Goal: Find specific page/section: Find specific page/section

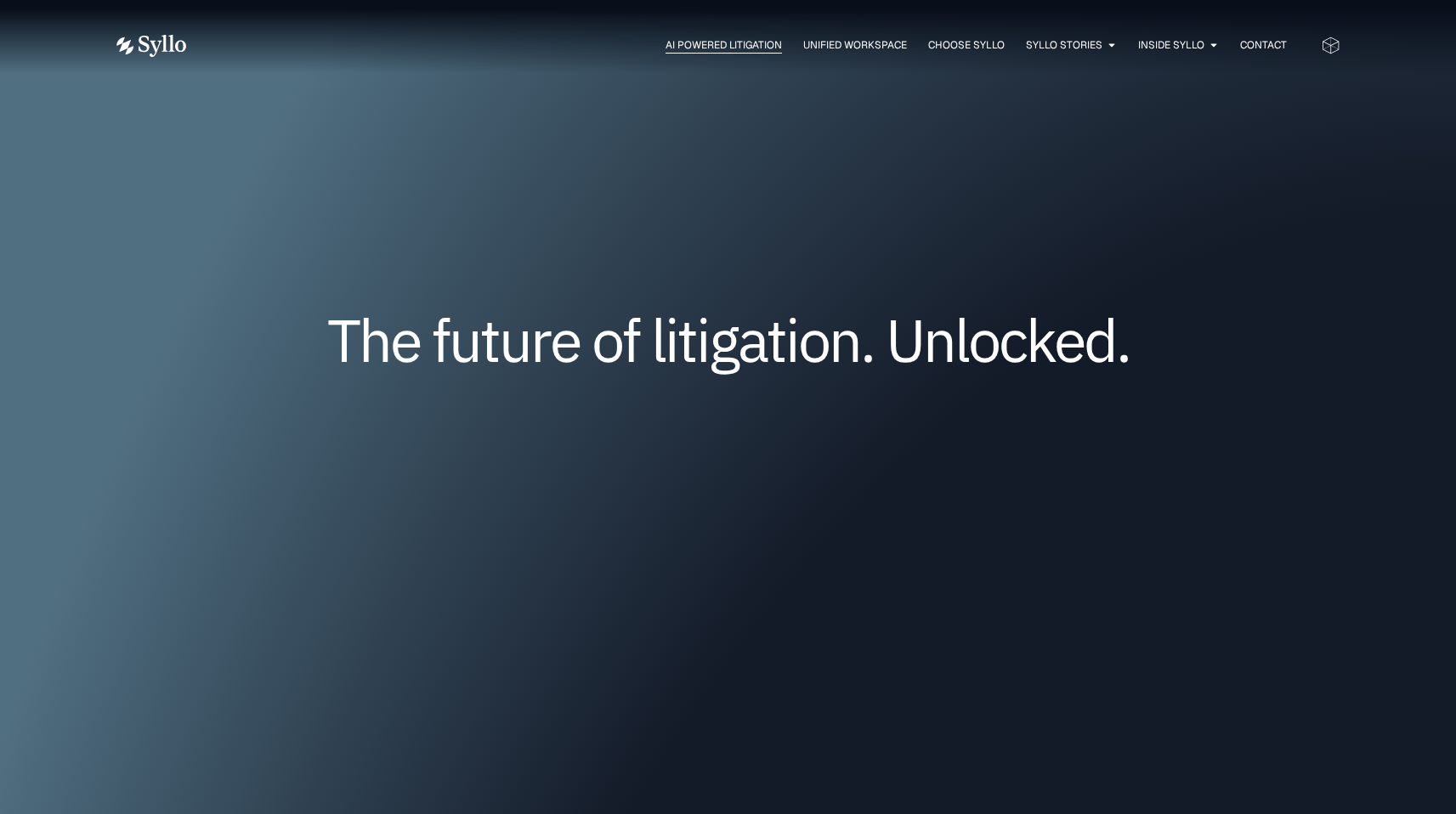
click at [731, 40] on span "AI Powered Litigation" at bounding box center [723, 44] width 116 height 16
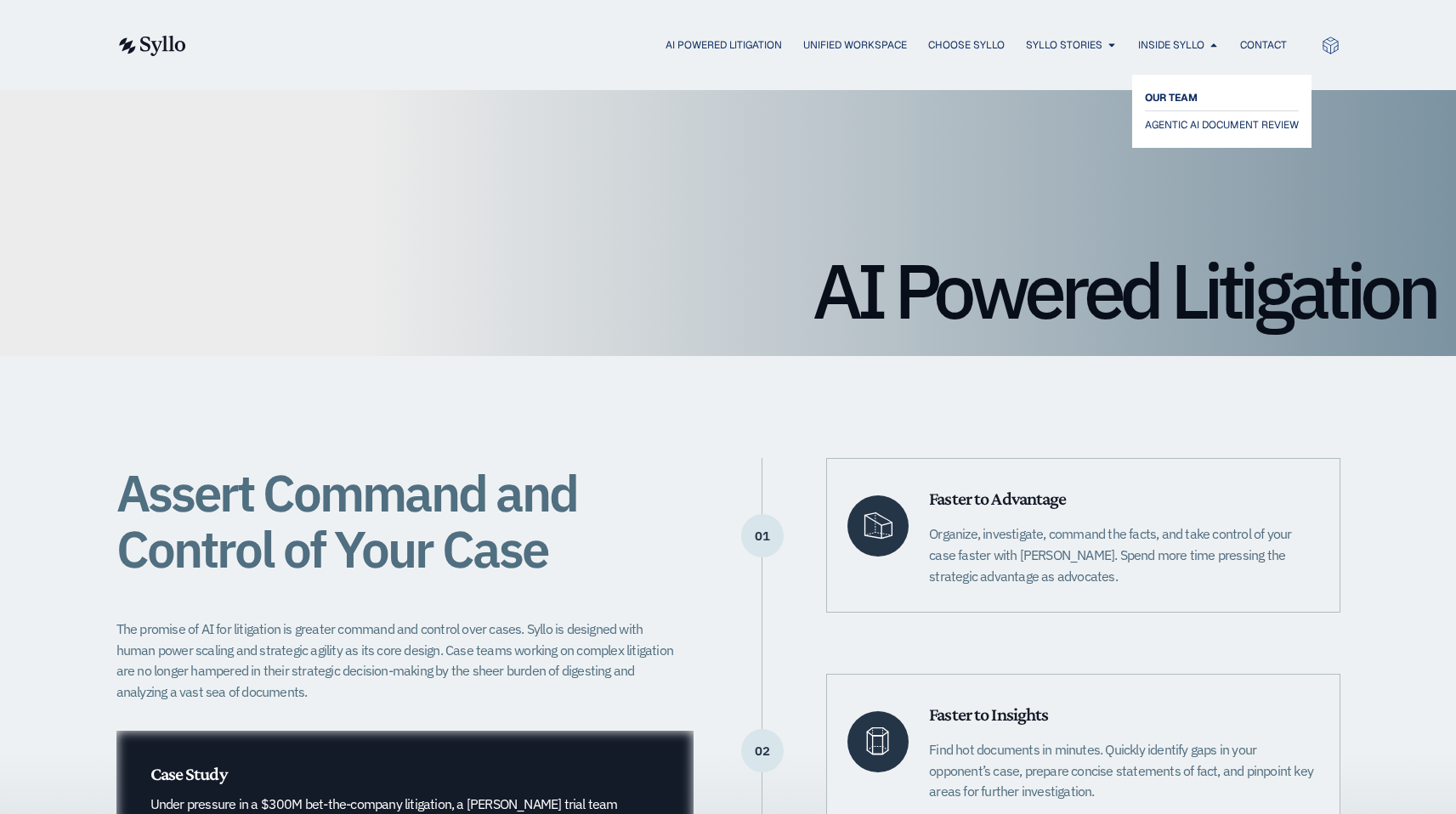
click at [1182, 97] on span "OUR TEAM" at bounding box center [1171, 98] width 53 height 20
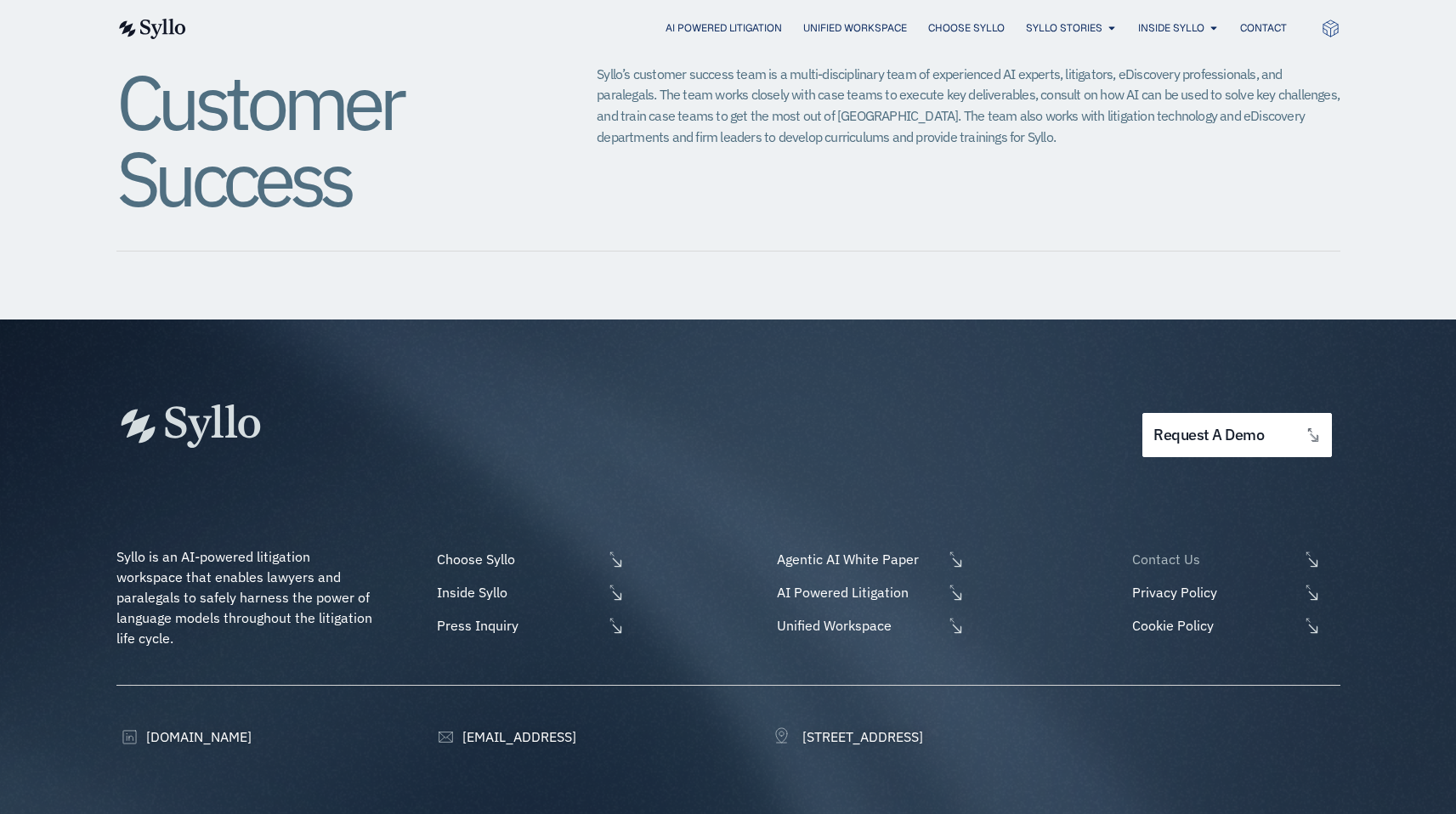
scroll to position [440, 0]
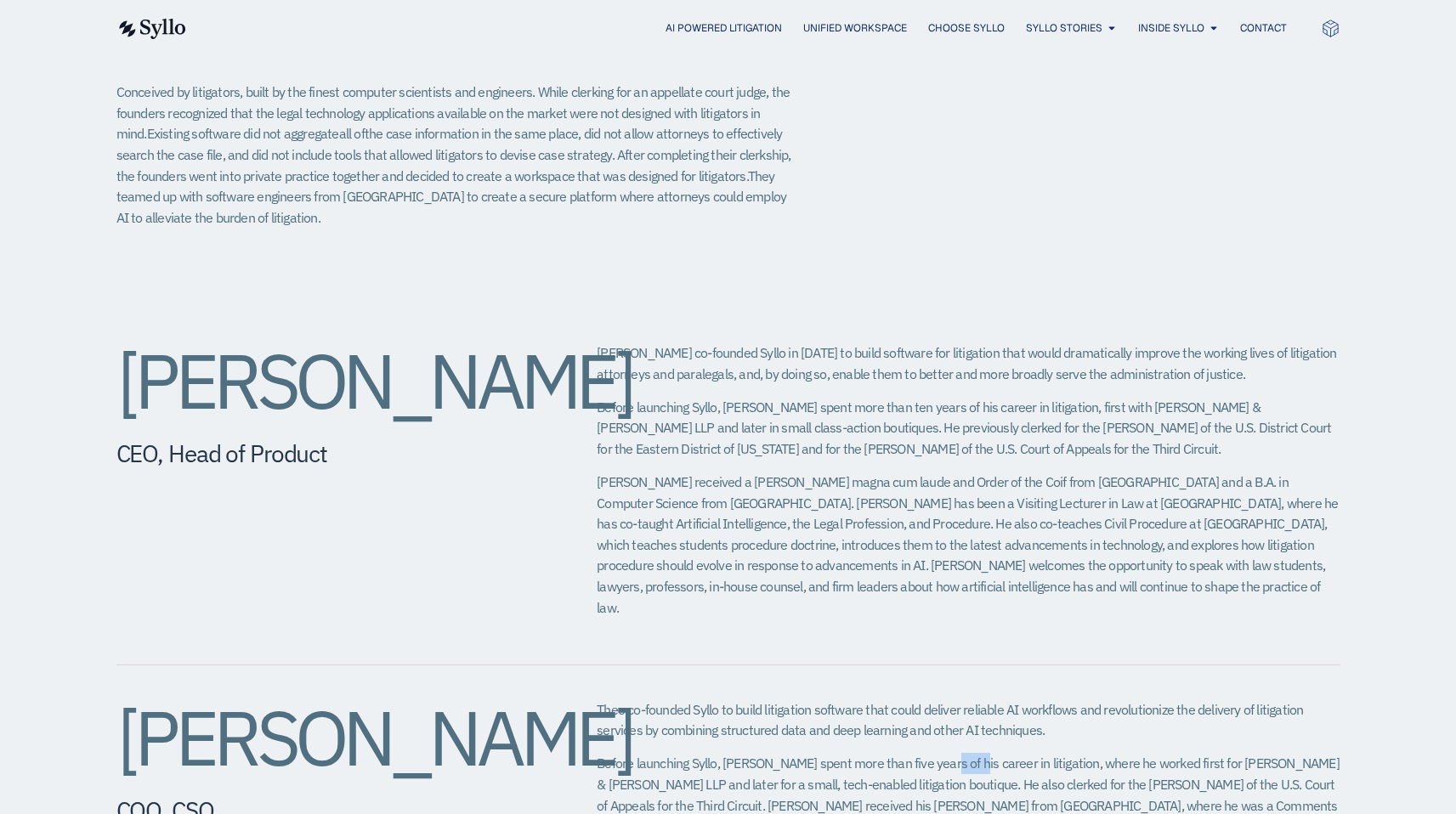
drag, startPoint x: 349, startPoint y: 477, endPoint x: 135, endPoint y: 375, distance: 237.1
click at [139, 378] on h2 "[PERSON_NAME]" at bounding box center [322, 381] width 413 height 77
drag, startPoint x: 125, startPoint y: 375, endPoint x: 385, endPoint y: 485, distance: 282.3
click at [385, 419] on h2 "[PERSON_NAME]" at bounding box center [322, 381] width 413 height 77
copy h2 "[PERSON_NAME]"
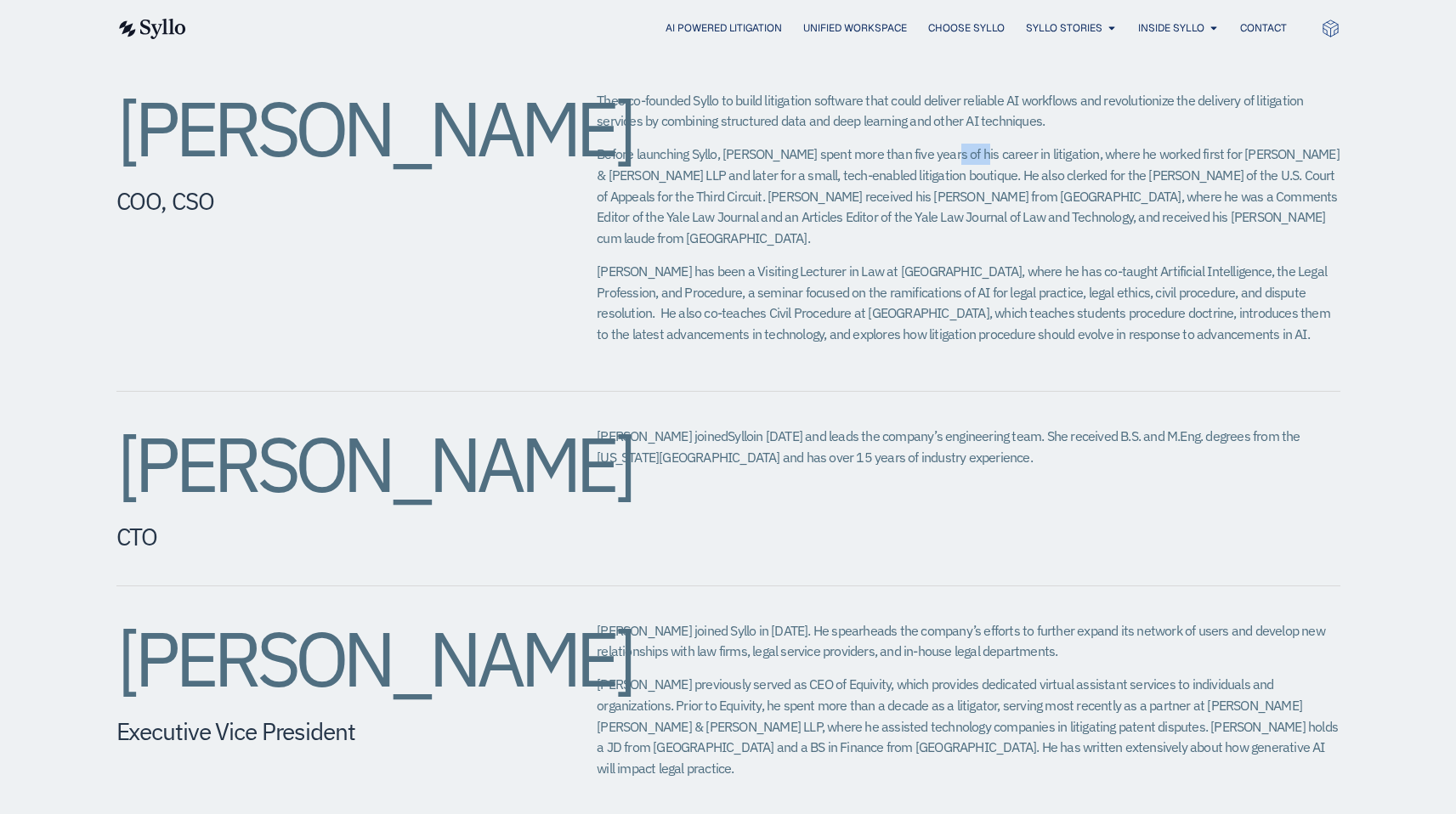
scroll to position [1095, 0]
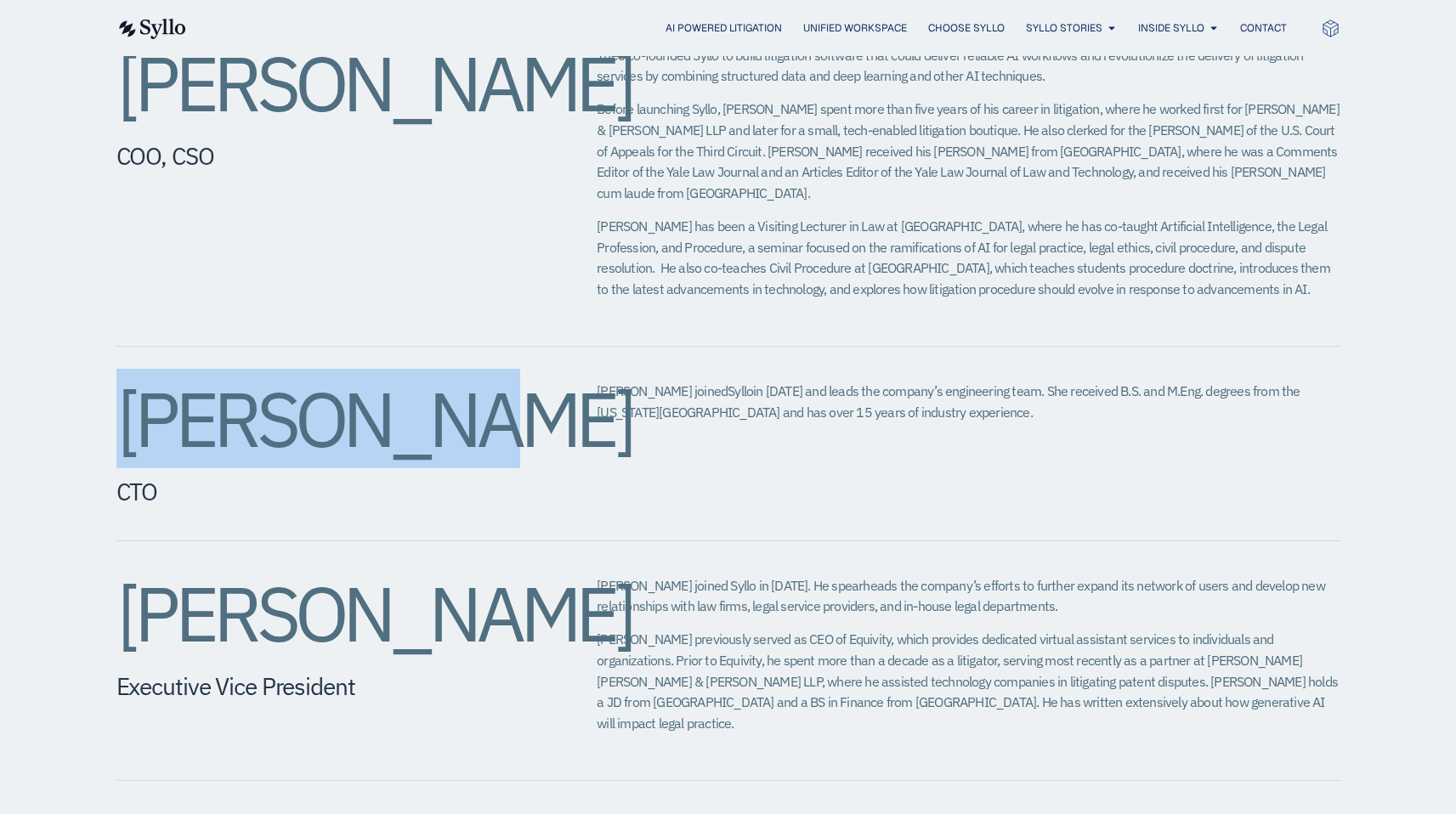
drag, startPoint x: 431, startPoint y: 390, endPoint x: 122, endPoint y: 346, distance: 312.1
click at [122, 381] on h2 "[PERSON_NAME]" at bounding box center [322, 419] width 413 height 77
copy h2 "[PERSON_NAME]"
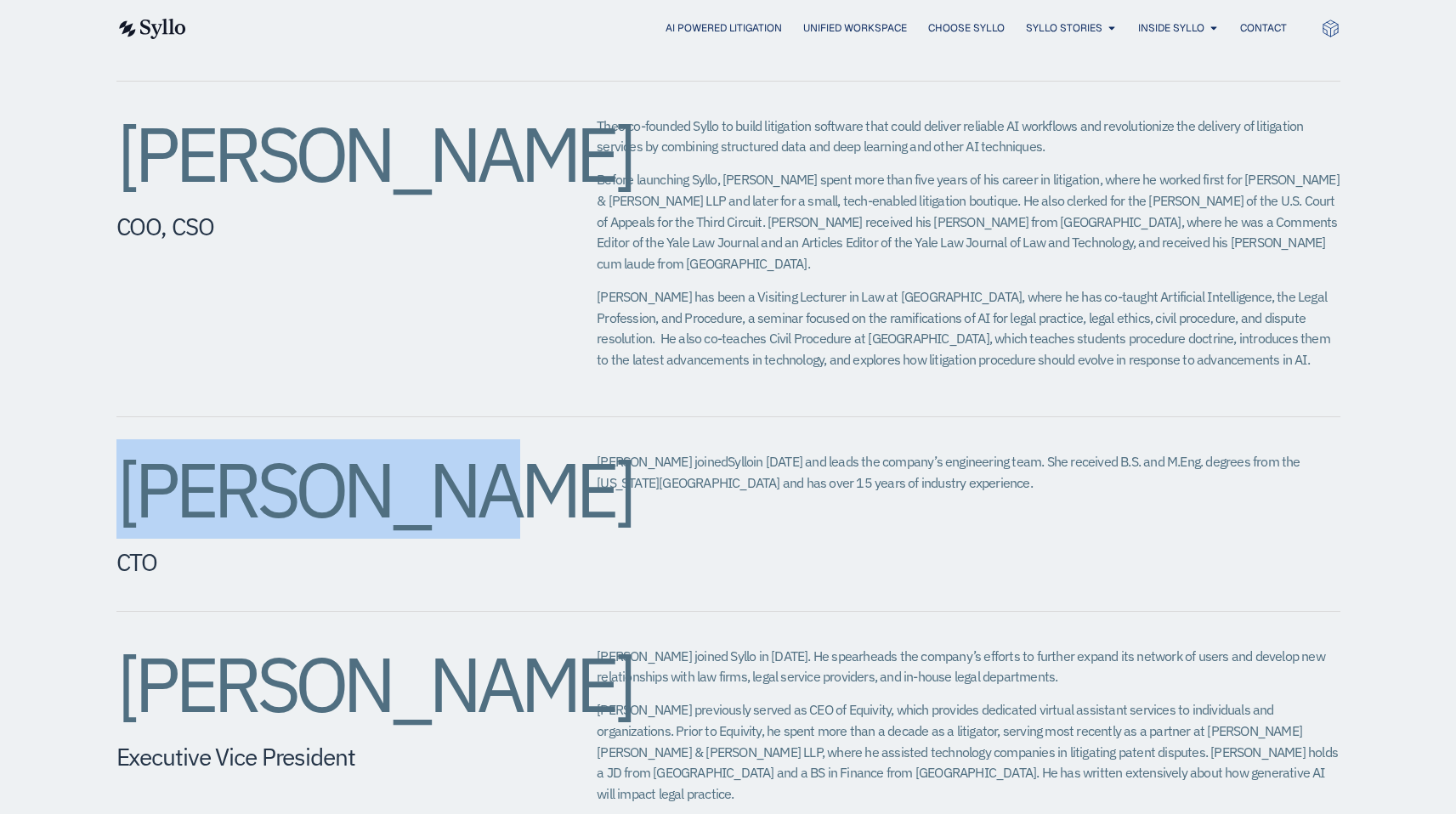
scroll to position [1025, 0]
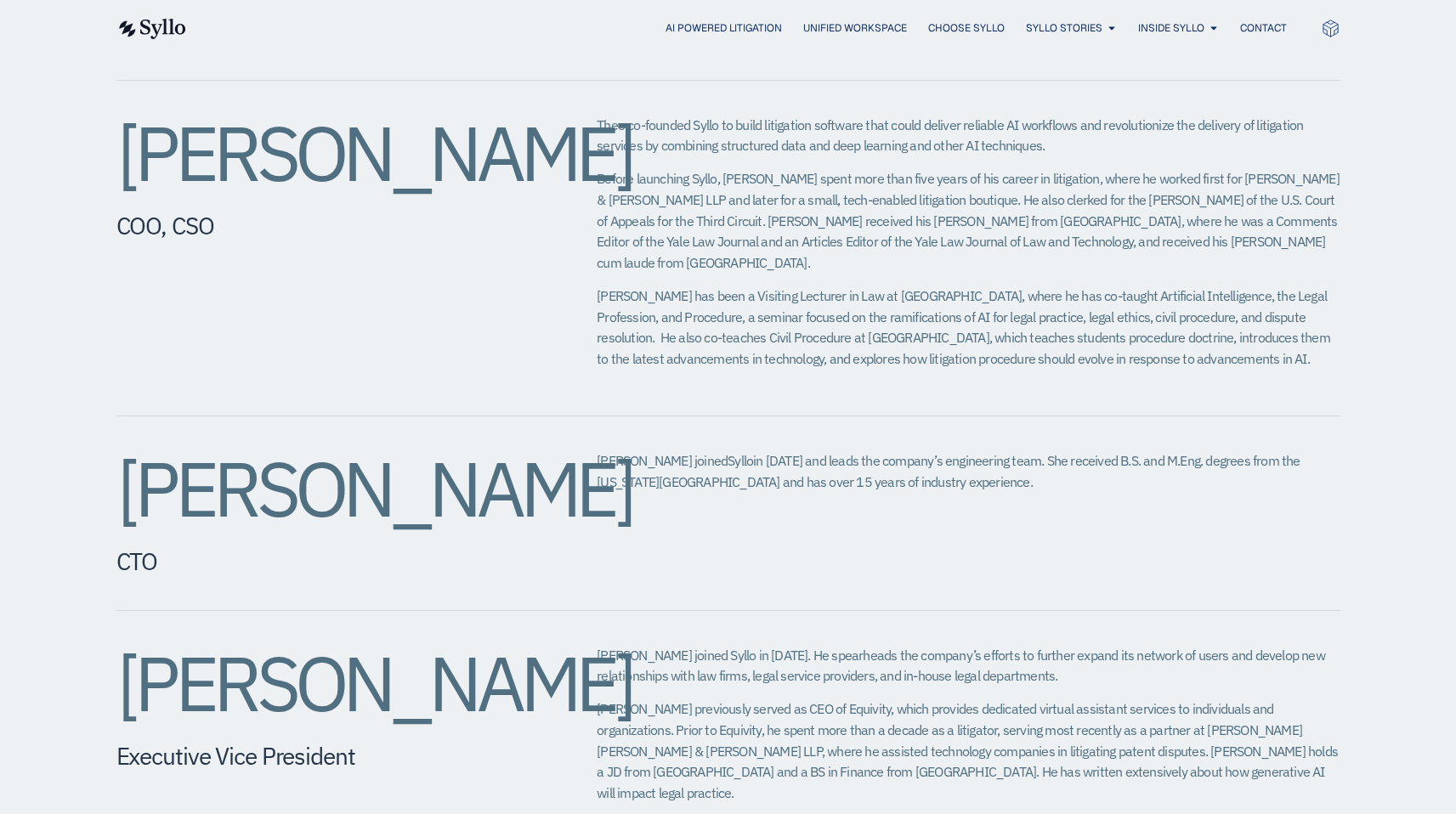
click at [727, 452] on span "Syllo" at bounding box center [740, 460] width 26 height 17
copy span "Syllo"
